Goal: Task Accomplishment & Management: Manage account settings

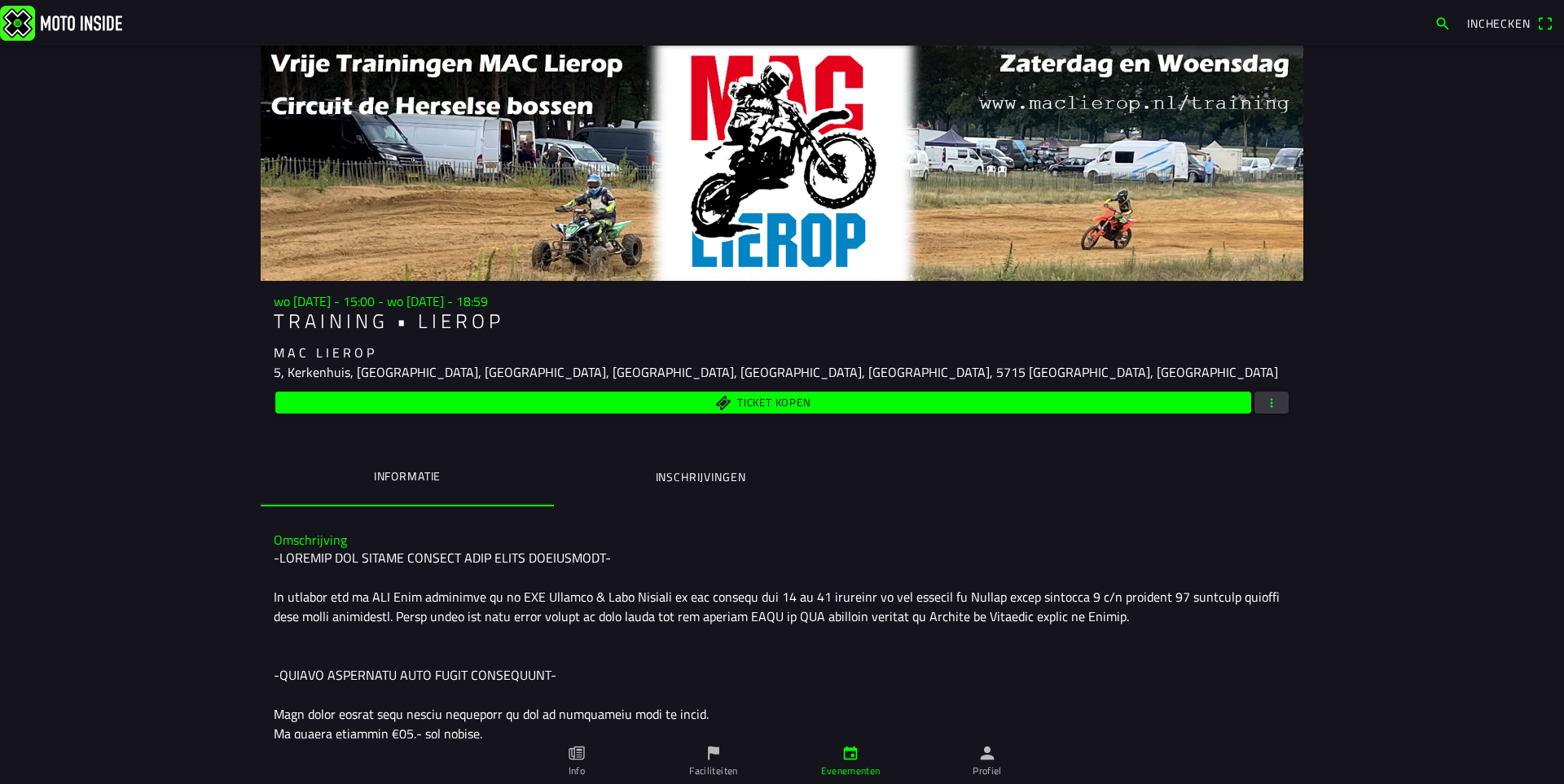
click at [727, 467] on button "Inschrijvingen" at bounding box center [701, 477] width 293 height 55
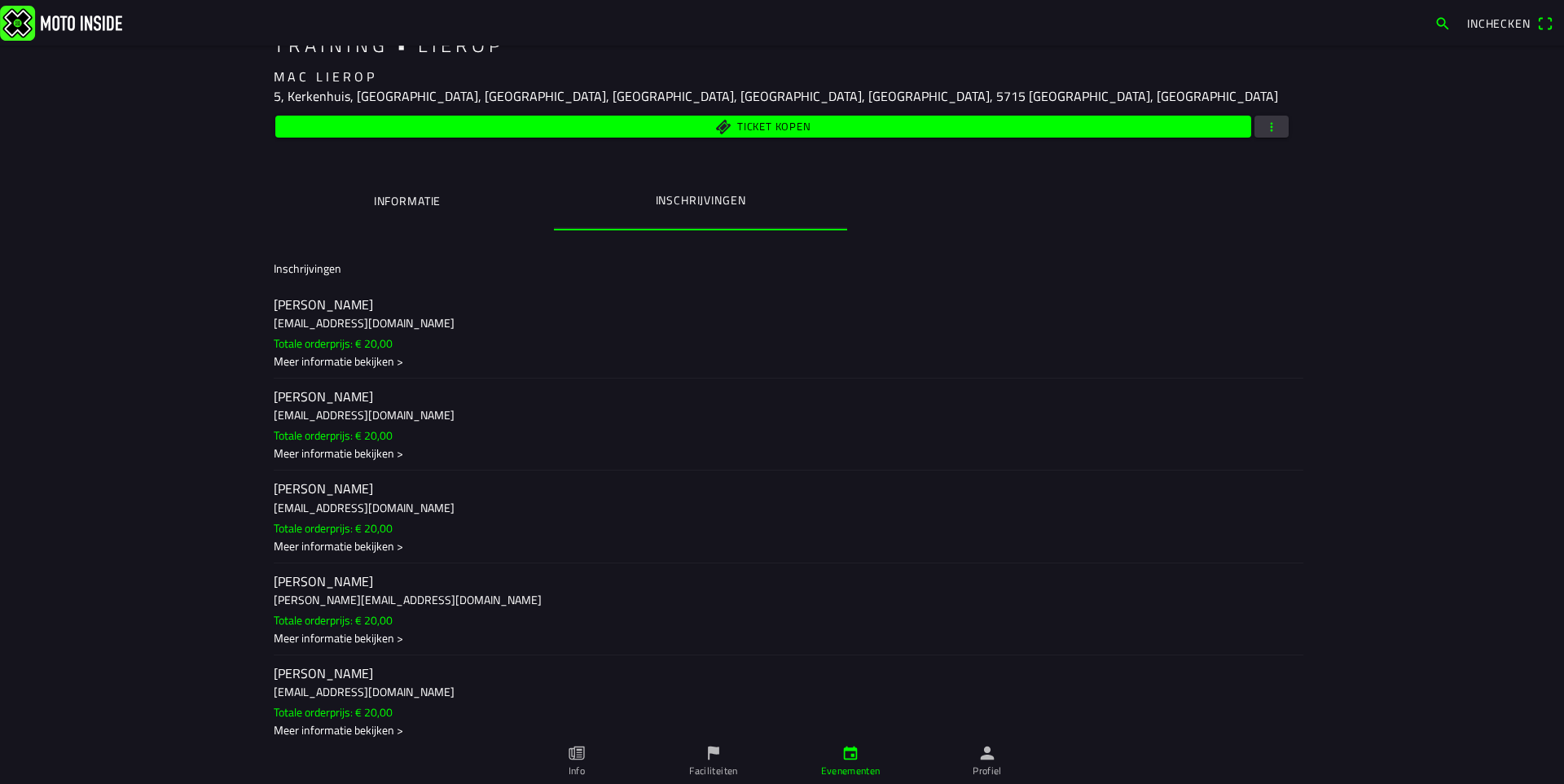
scroll to position [228, 0]
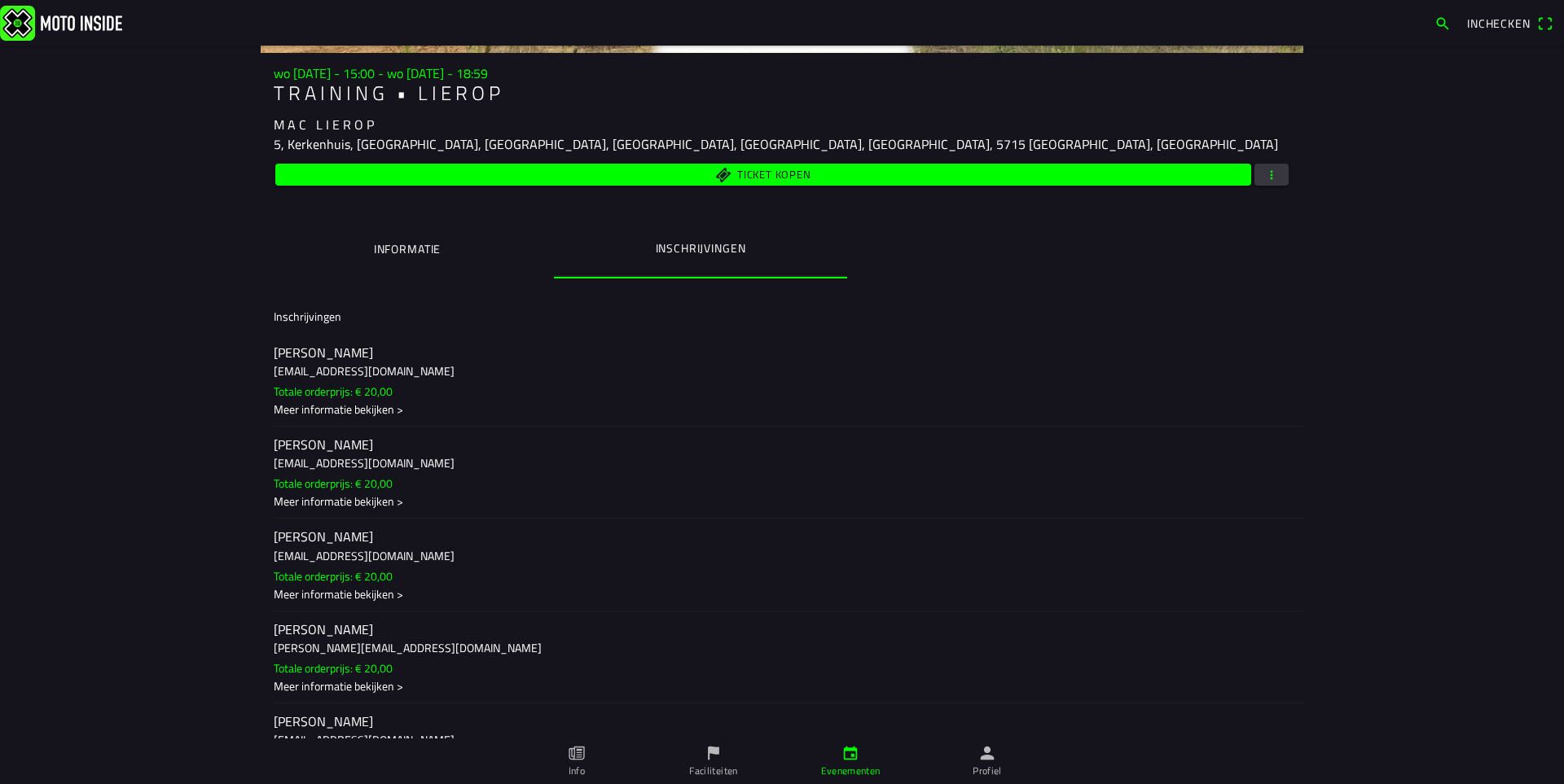
click at [1267, 176] on span "button" at bounding box center [1272, 175] width 15 height 22
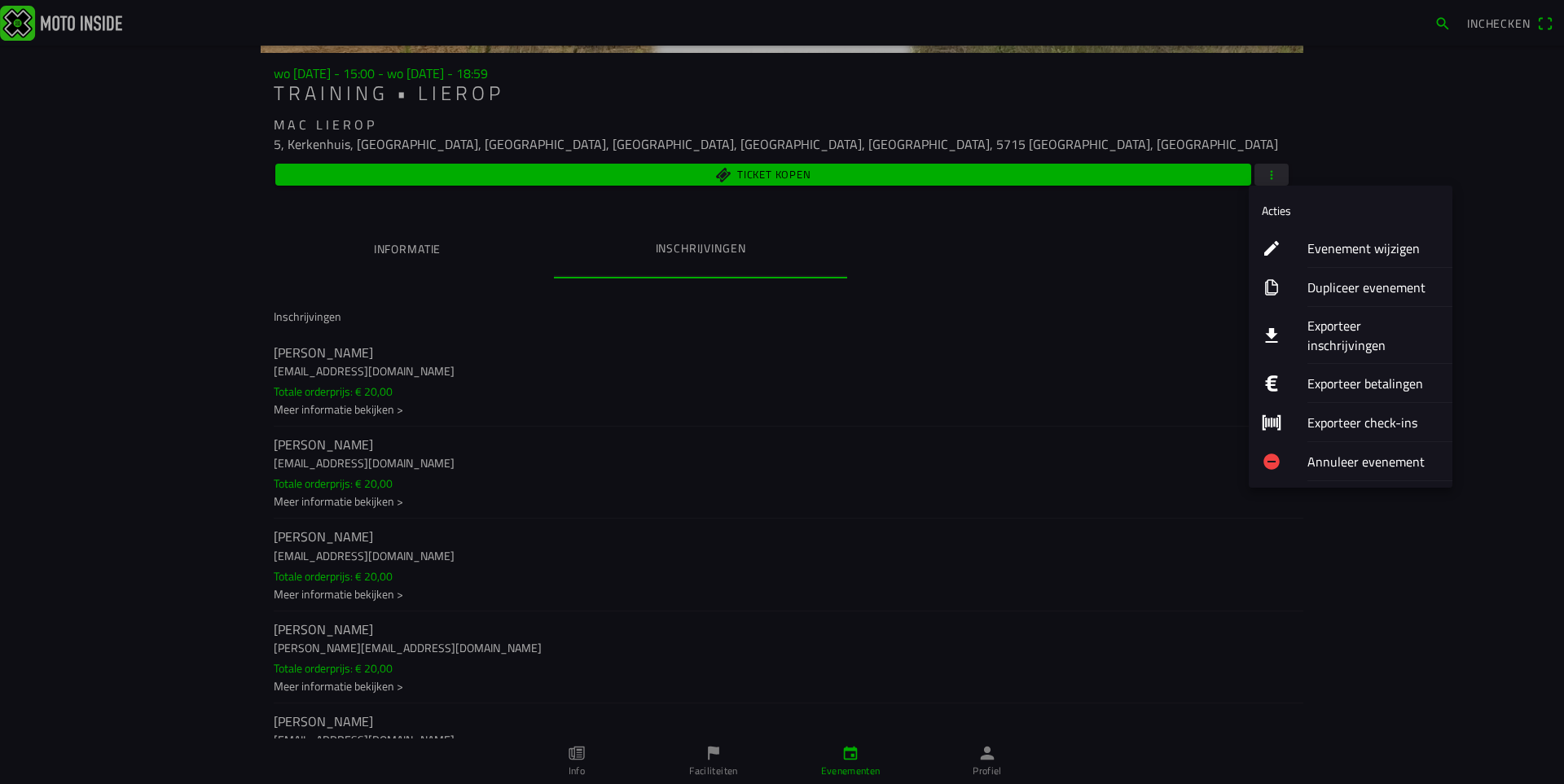
click at [1366, 253] on ion-label "Evenement wijzigen" at bounding box center [1373, 247] width 132 height 19
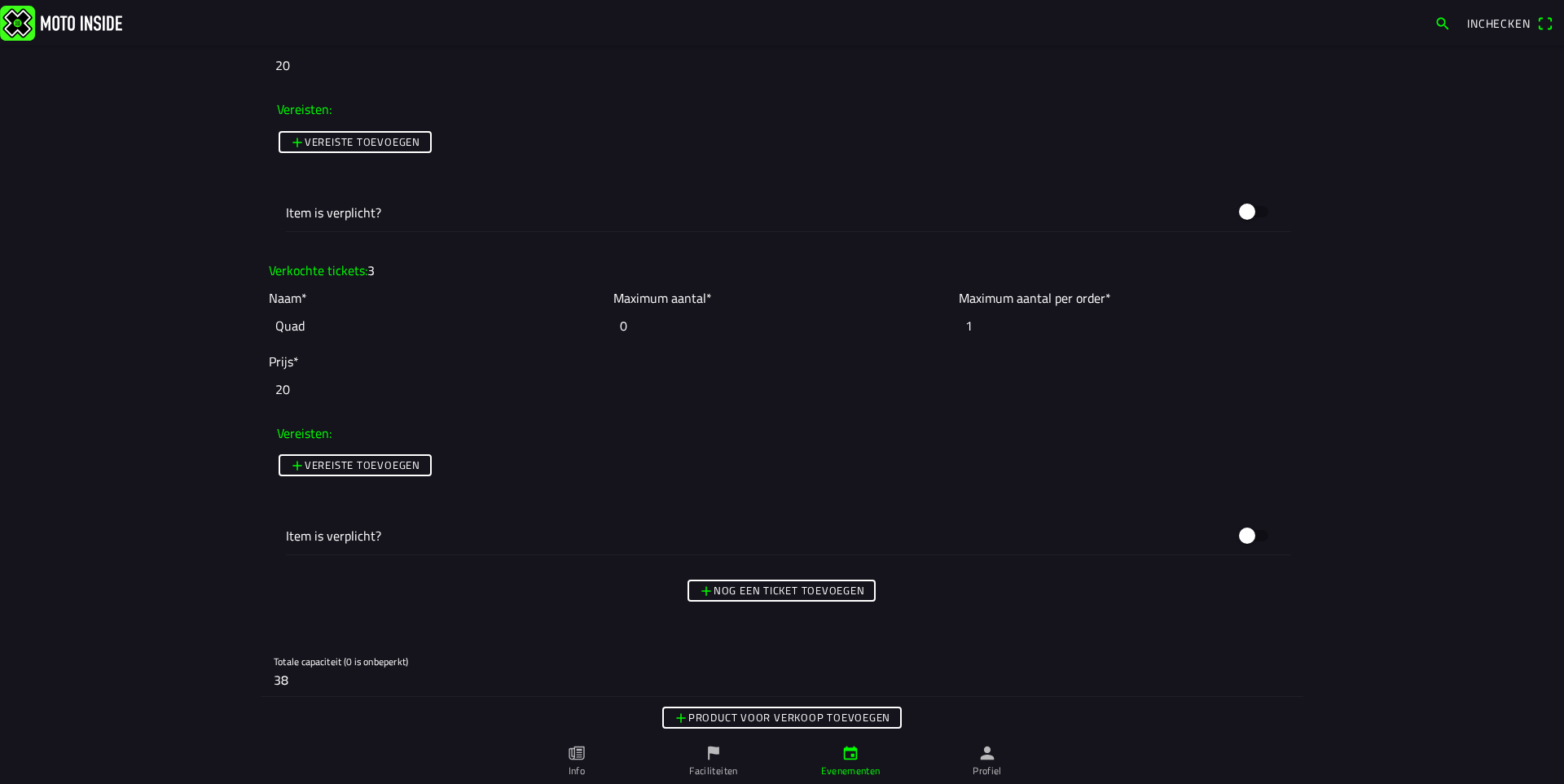
scroll to position [3013, 0]
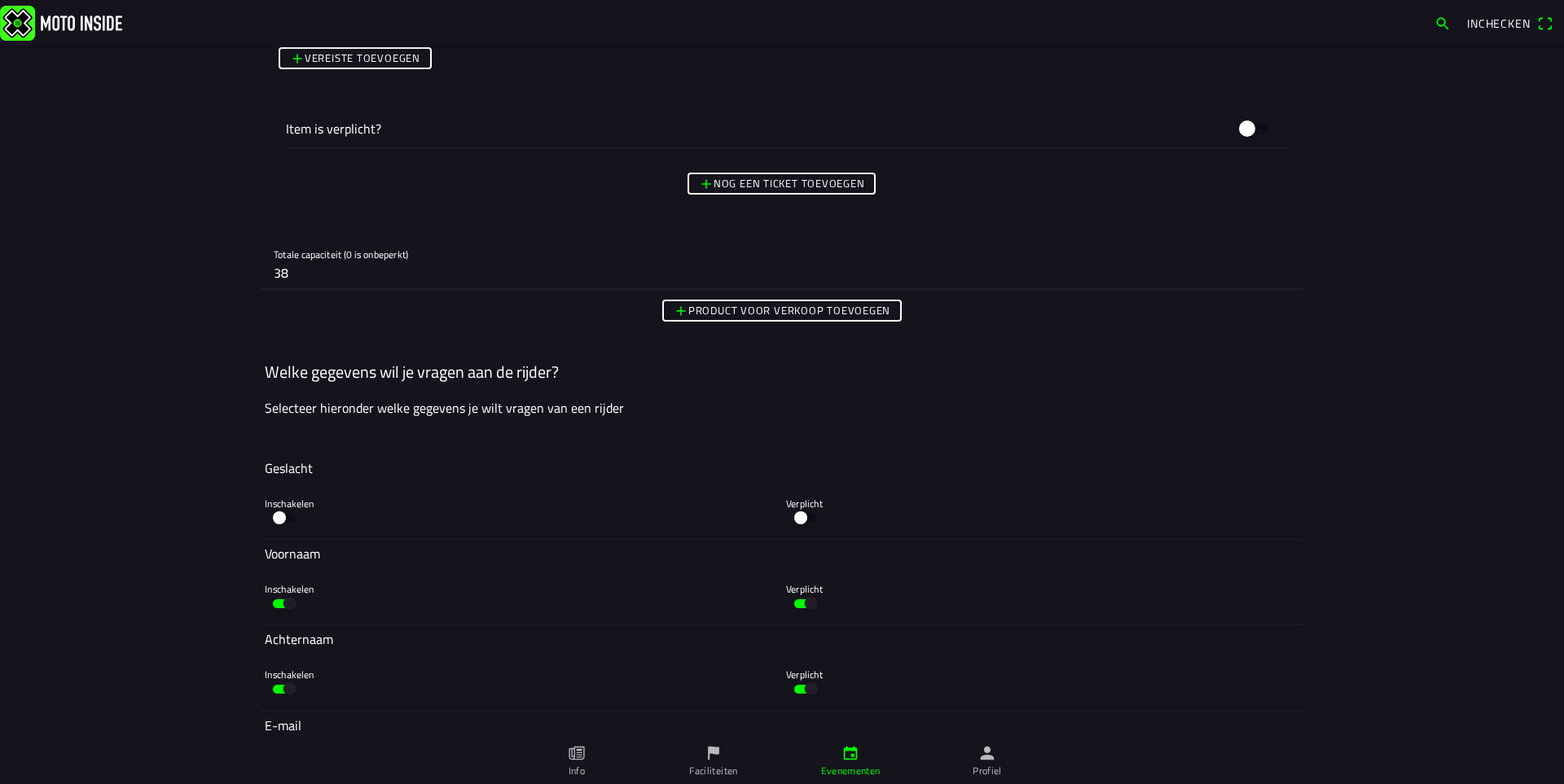
click at [306, 276] on input "38" at bounding box center [782, 273] width 1017 height 33
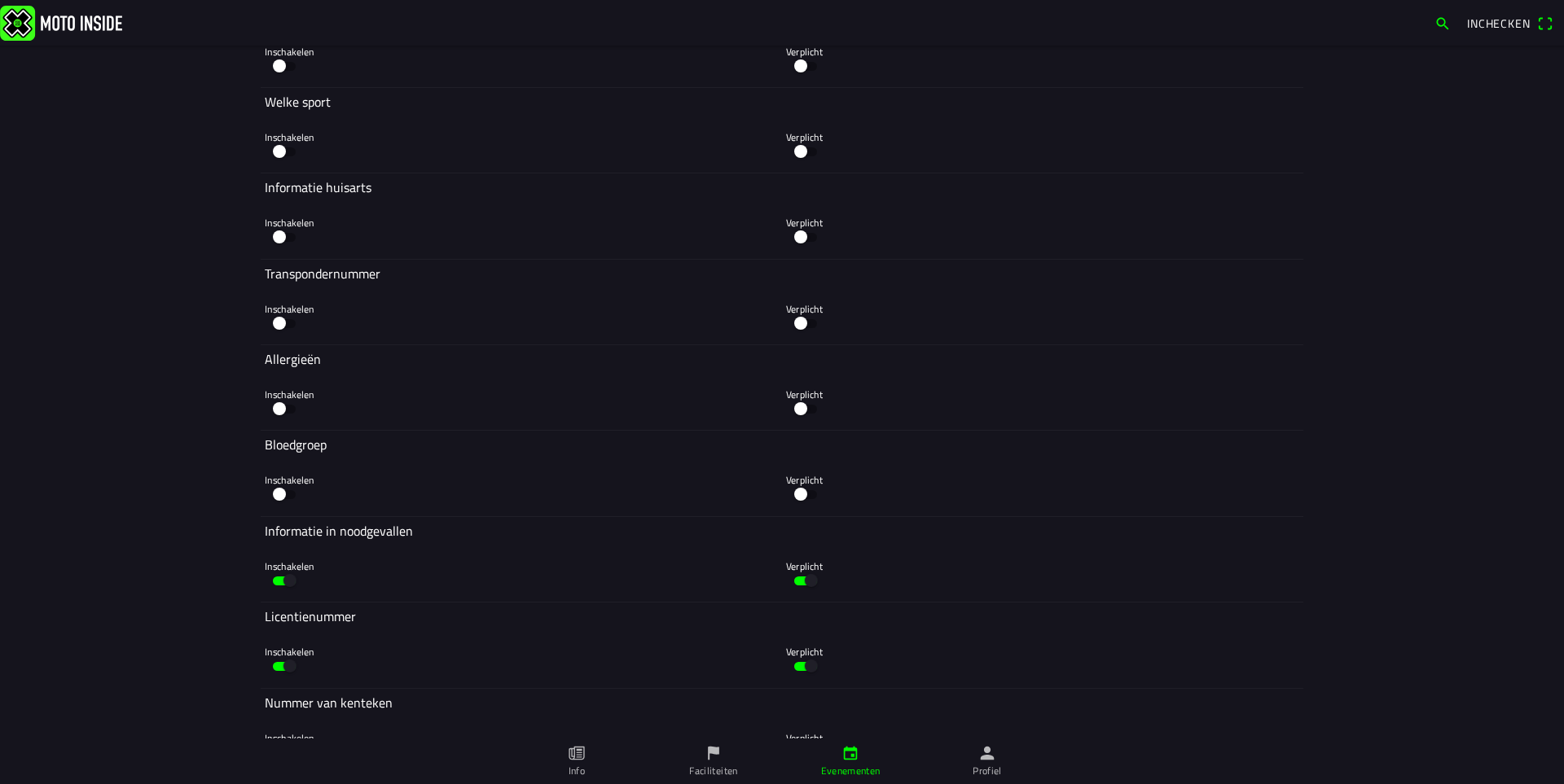
scroll to position [4821, 0]
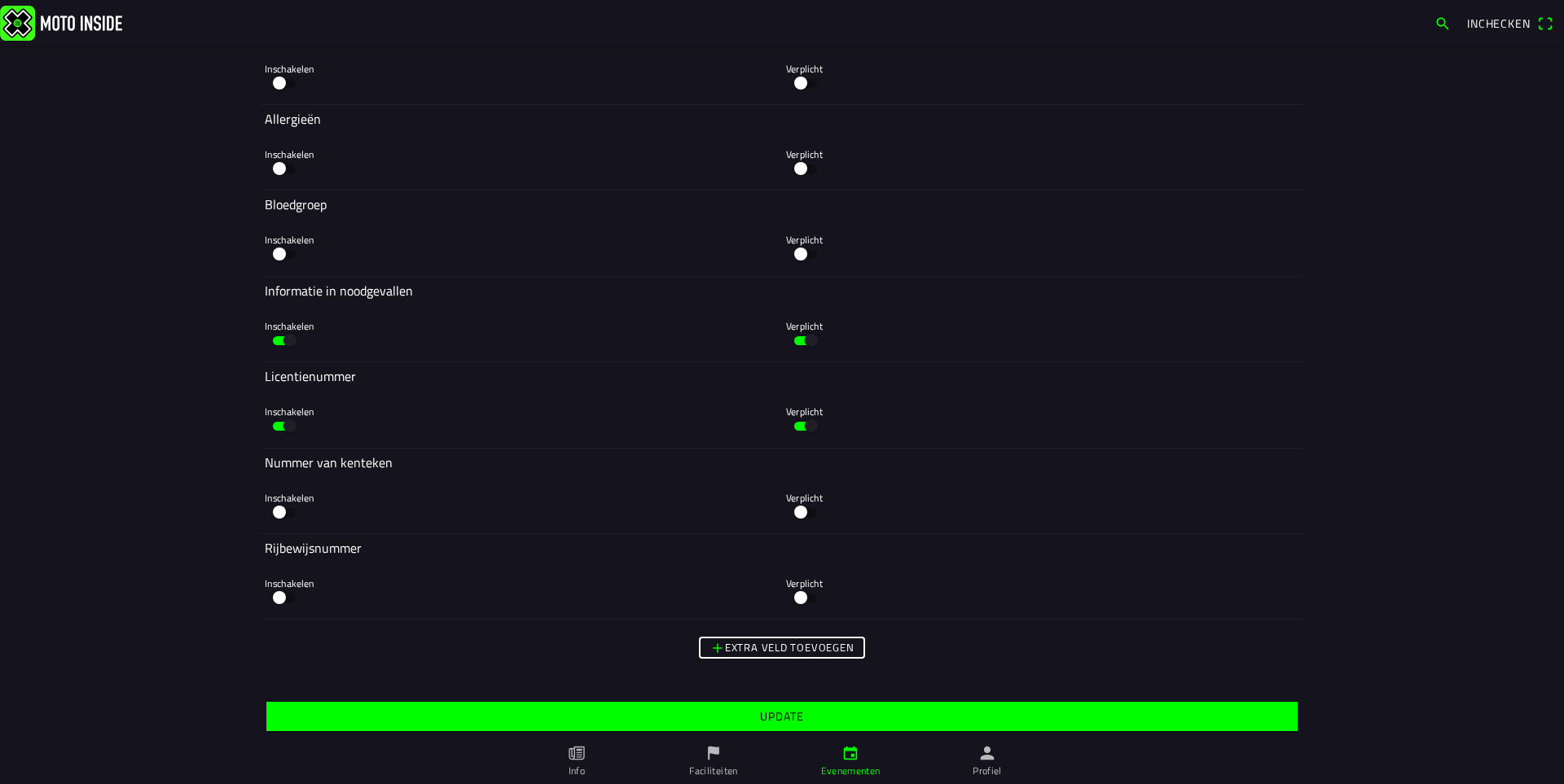
type input "40"
click at [934, 720] on span "Update" at bounding box center [782, 717] width 1006 height 29
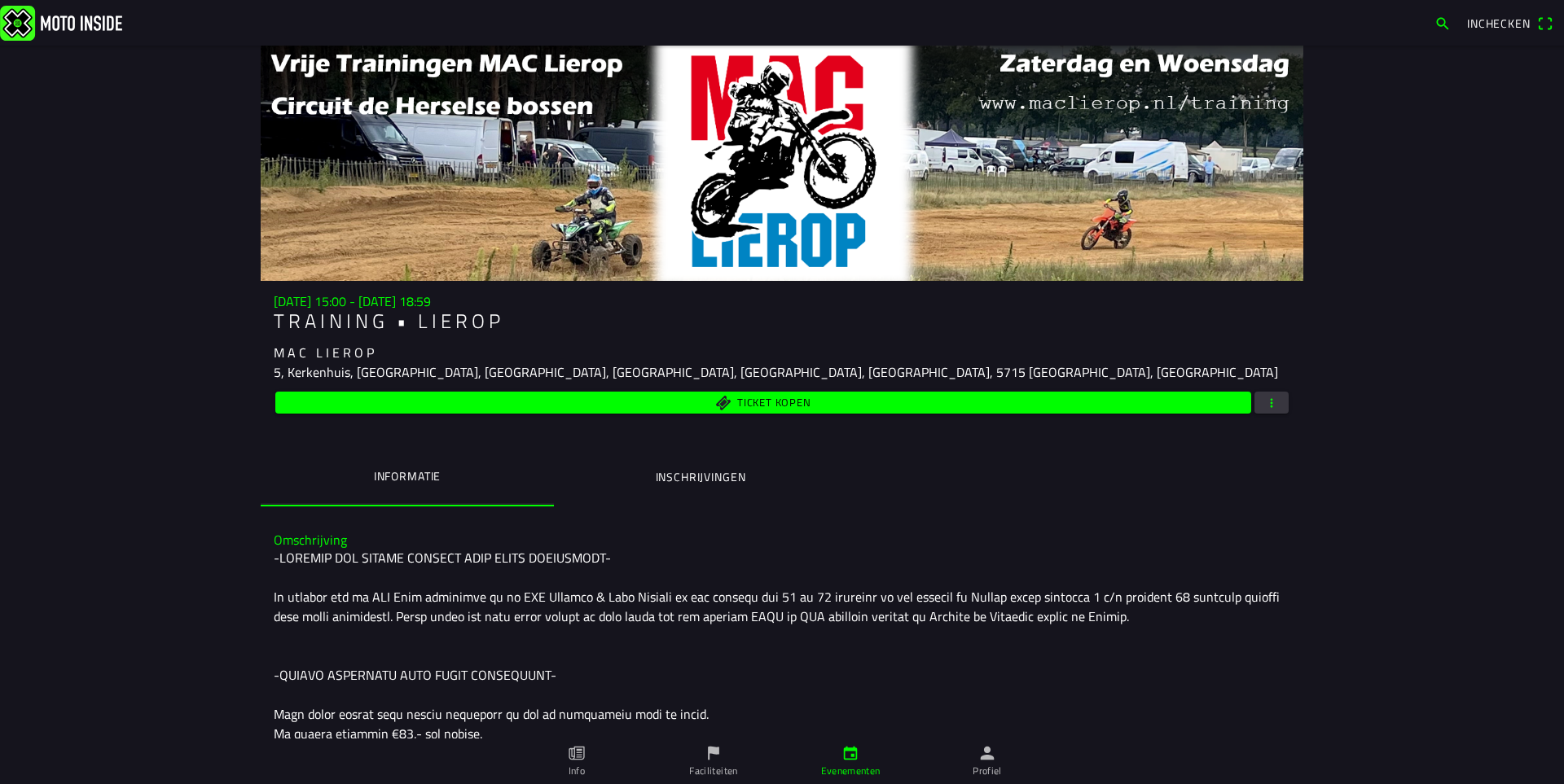
click at [1289, 401] on div "wo 20 aug. - 15:00 - wo 20 aug. - 18:59 T R A I N I N G • L I E R O P M A C L I…" at bounding box center [782, 355] width 1043 height 123
click at [1276, 403] on button "button" at bounding box center [1272, 403] width 35 height 22
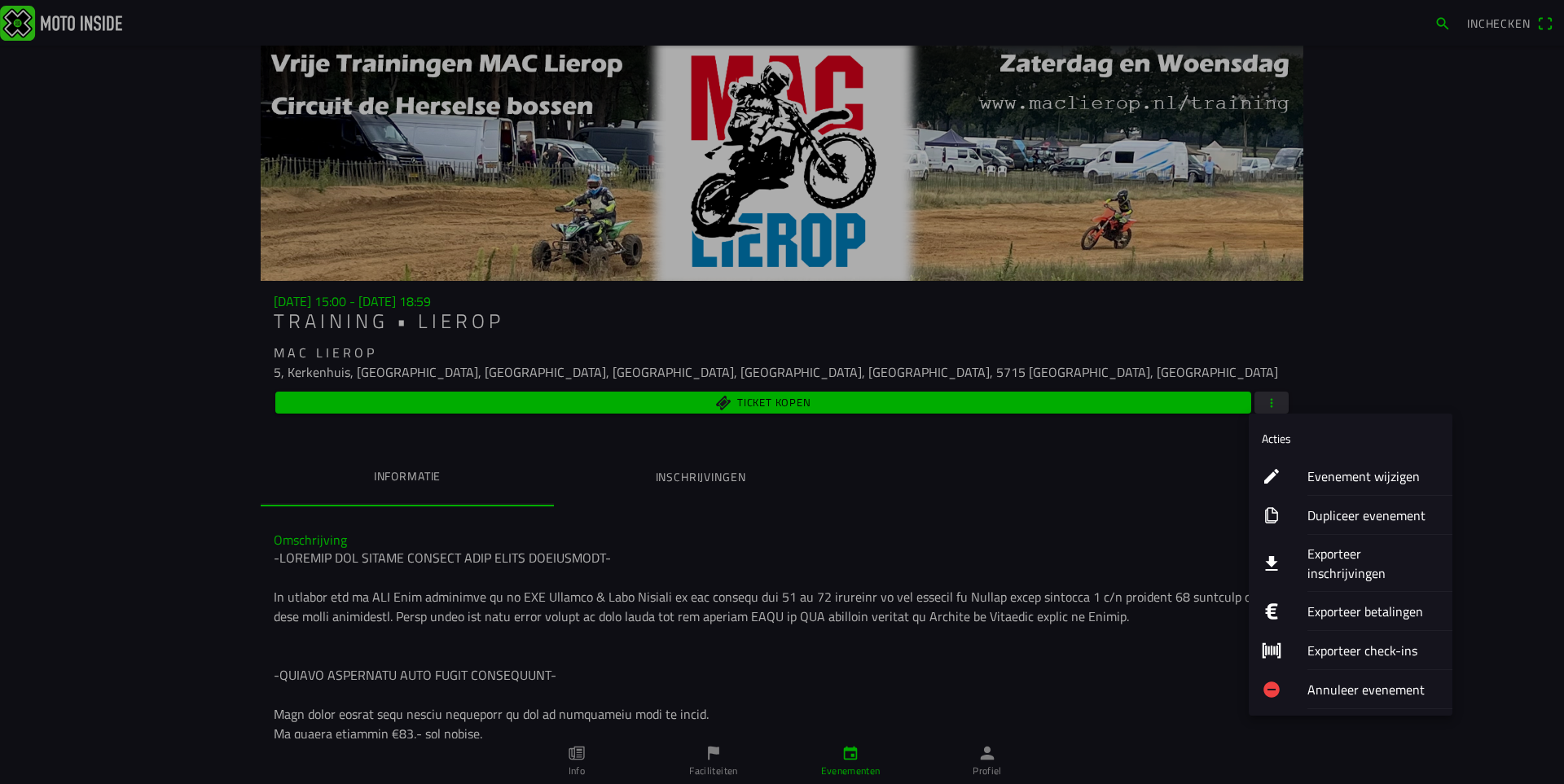
click at [1321, 474] on ion-label "Evenement wijzigen" at bounding box center [1373, 476] width 132 height 19
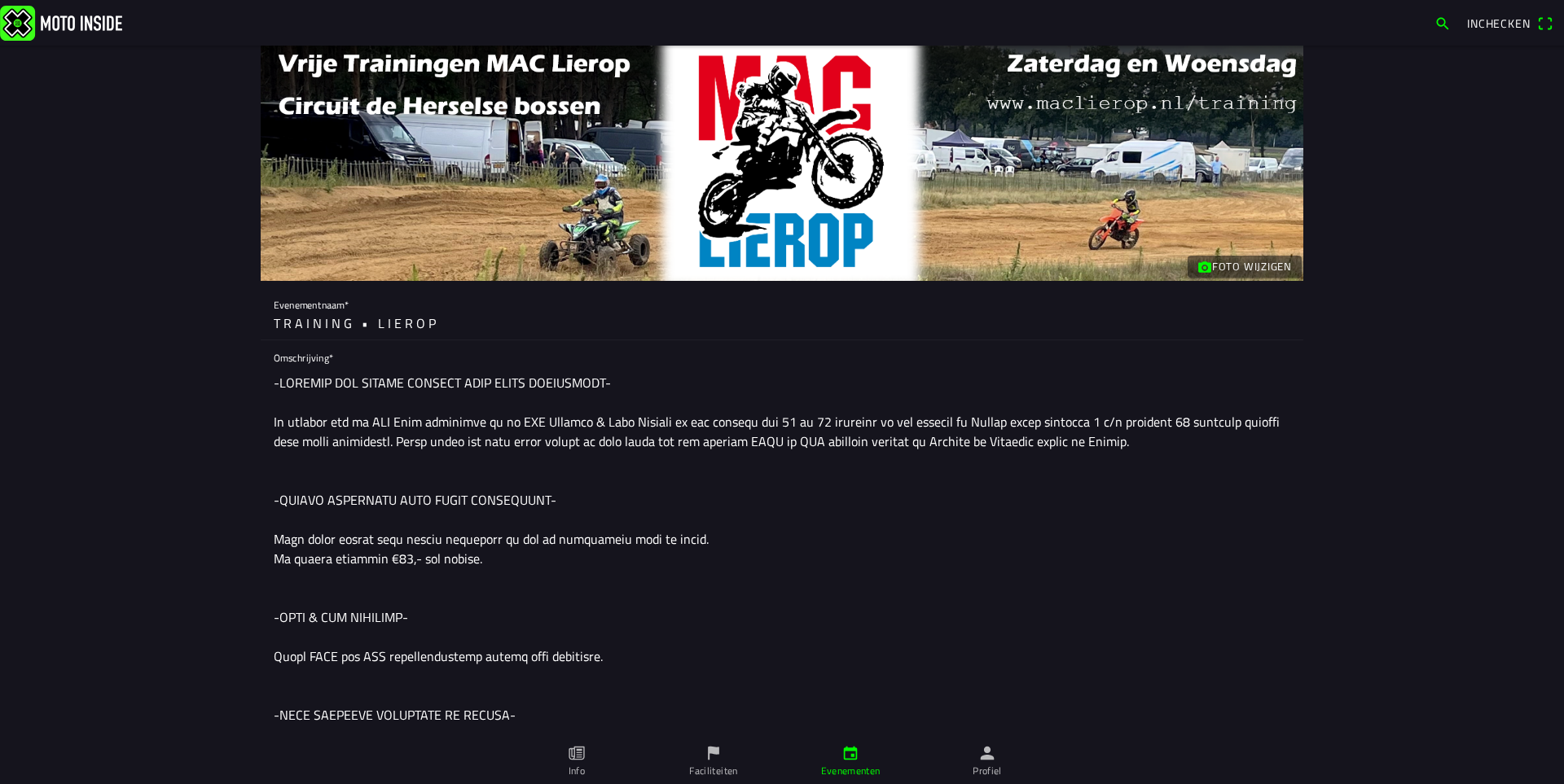
click at [63, 15] on img at bounding box center [61, 22] width 122 height 35
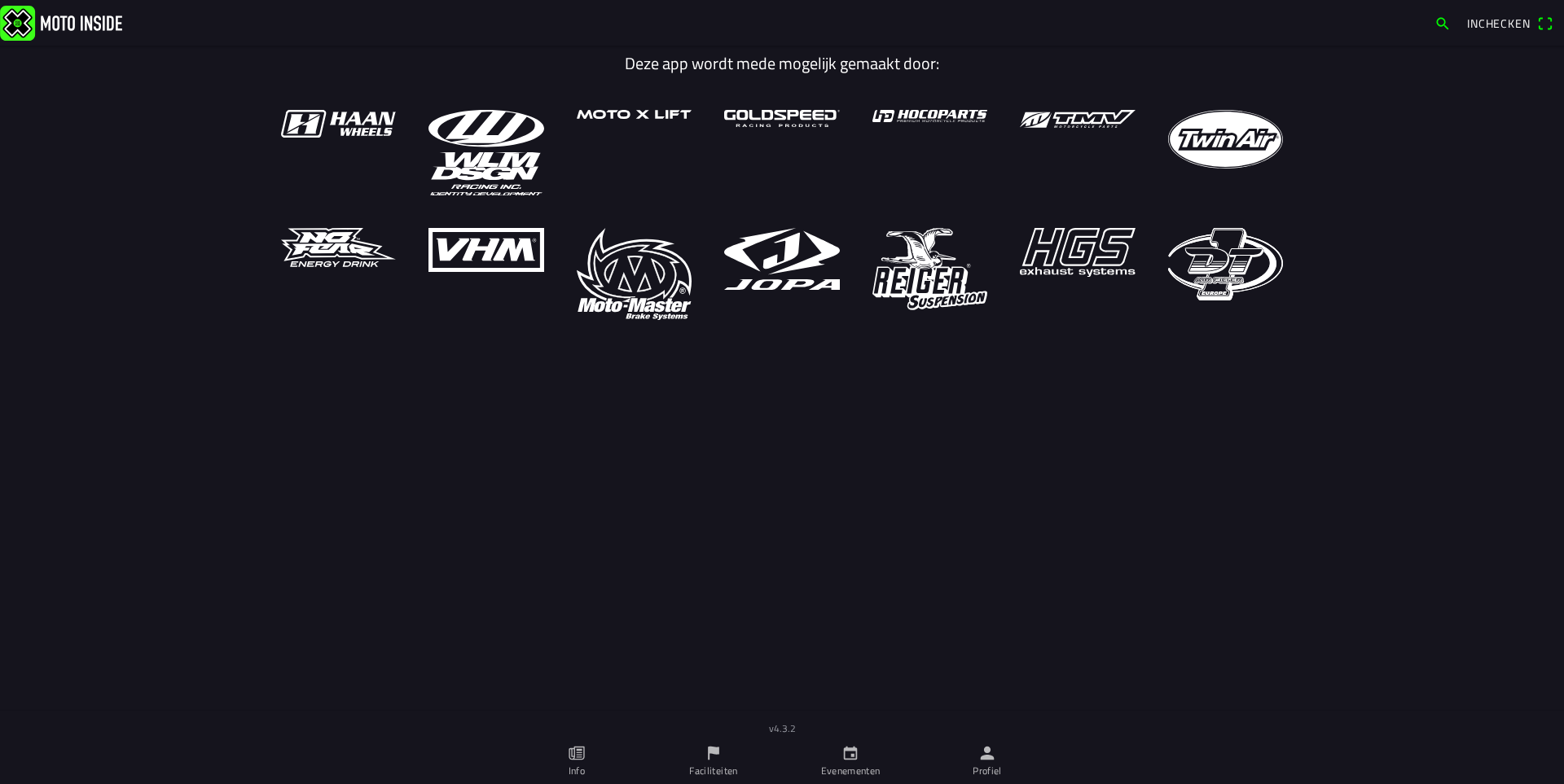
click at [860, 767] on ion-label "Evenementen" at bounding box center [851, 771] width 59 height 15
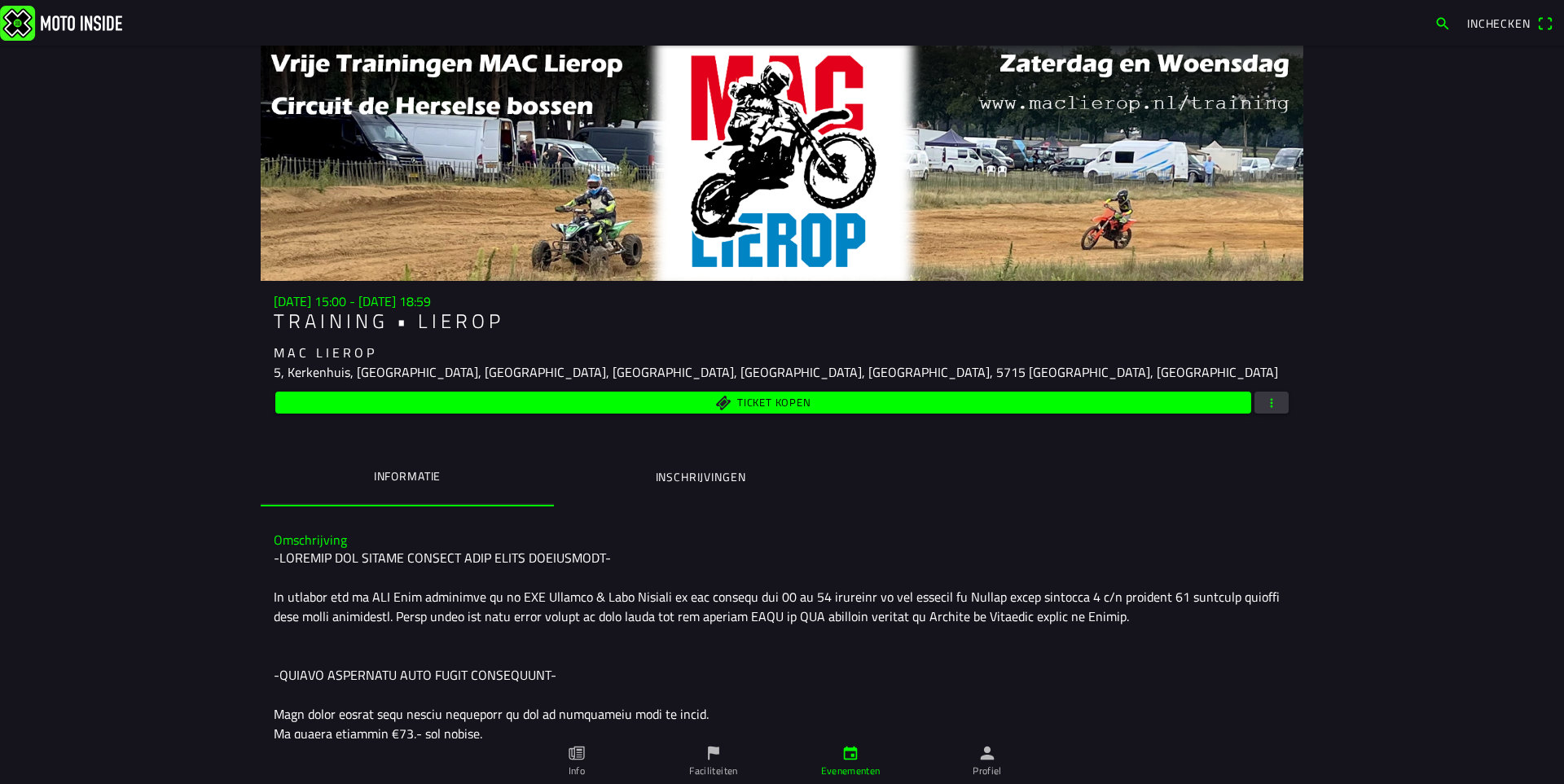
click at [1271, 411] on span "button" at bounding box center [1272, 403] width 15 height 22
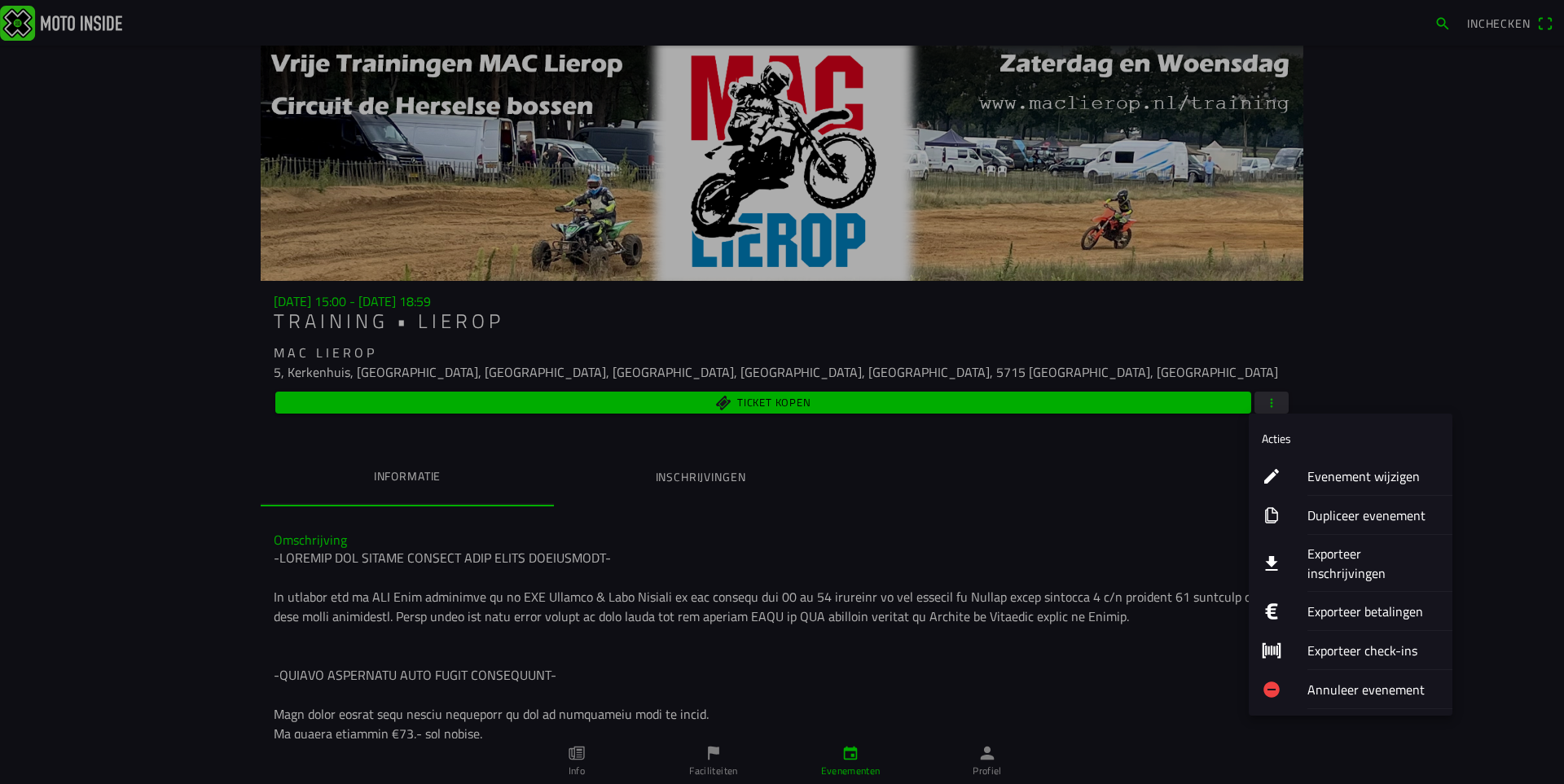
click at [1351, 551] on ion-label "Exporteer inschrijvingen" at bounding box center [1373, 563] width 132 height 39
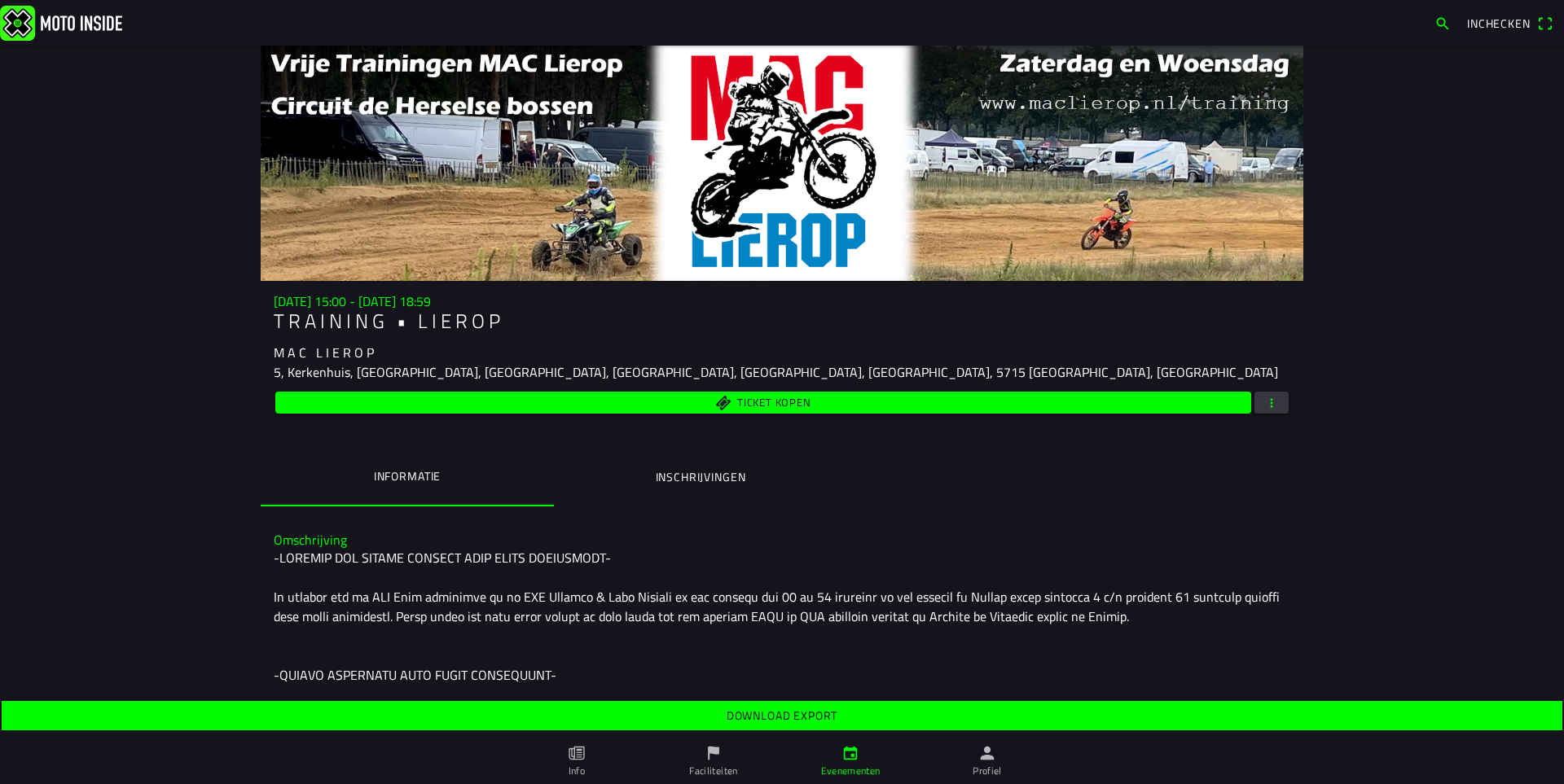
click at [0, 0] on slot "Download export" at bounding box center [0, 0] width 0 height 0
